Goal: Task Accomplishment & Management: Use online tool/utility

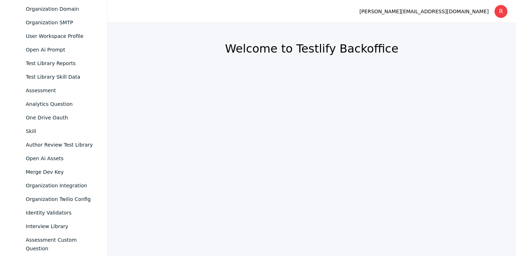
scroll to position [326, 0]
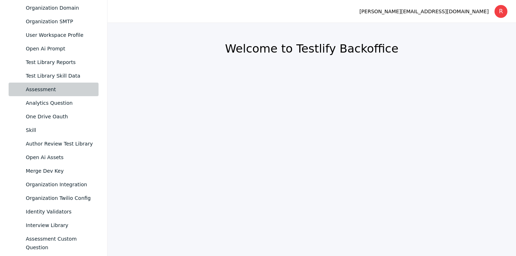
click at [49, 85] on div "Assessment" at bounding box center [59, 89] width 67 height 9
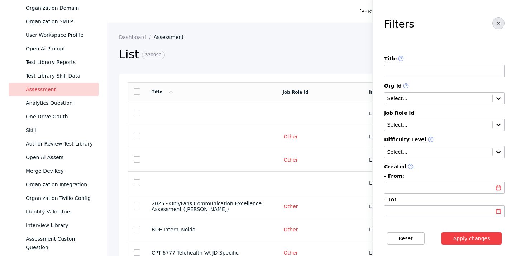
click at [497, 25] on icon "button" at bounding box center [498, 23] width 6 height 6
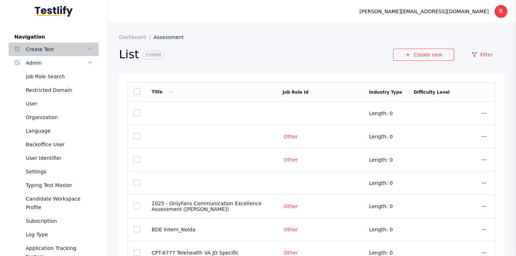
click at [43, 55] on link "Create Test" at bounding box center [54, 50] width 90 height 14
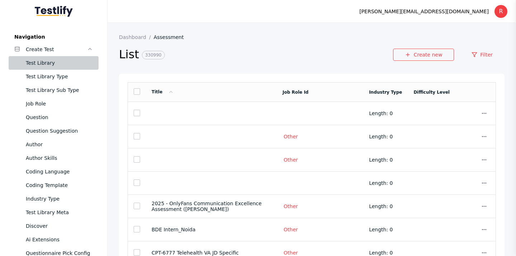
click at [42, 65] on div "Test Library" at bounding box center [59, 63] width 67 height 9
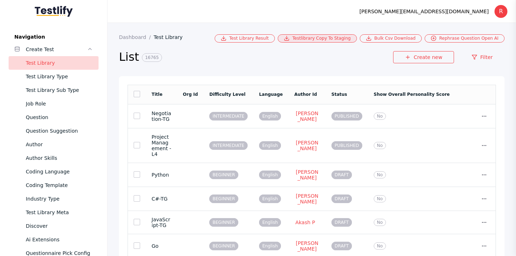
click at [324, 37] on link "Testlibrary Copy To Staging" at bounding box center [316, 38] width 79 height 8
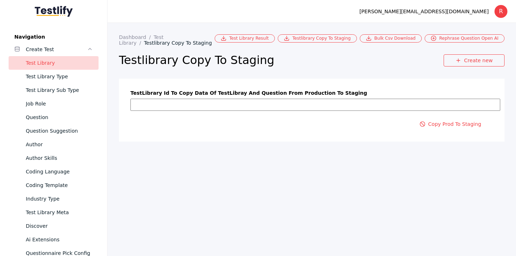
click at [218, 102] on input "text" at bounding box center [315, 105] width 370 height 12
click at [265, 106] on input "text" at bounding box center [315, 105] width 370 height 12
